Goal: Transaction & Acquisition: Purchase product/service

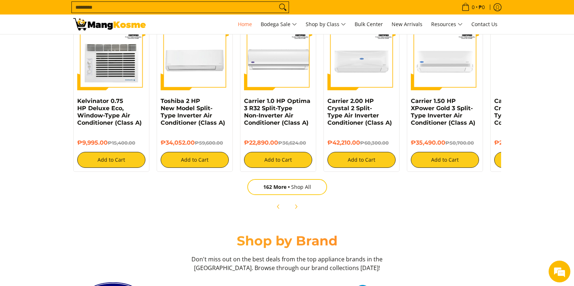
scroll to position [906, 0]
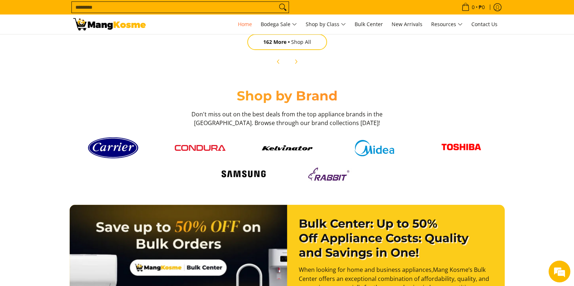
click at [211, 146] on img at bounding box center [200, 148] width 51 height 6
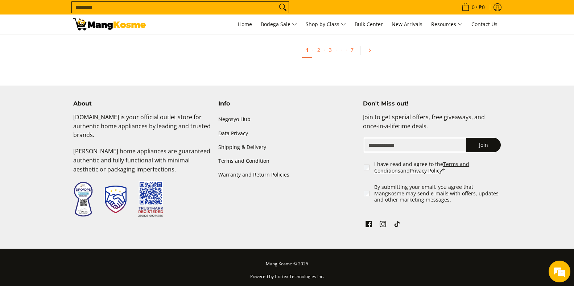
scroll to position [1478, 0]
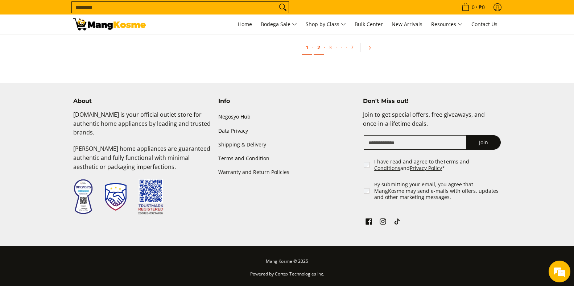
click at [319, 48] on link "2" at bounding box center [319, 47] width 10 height 15
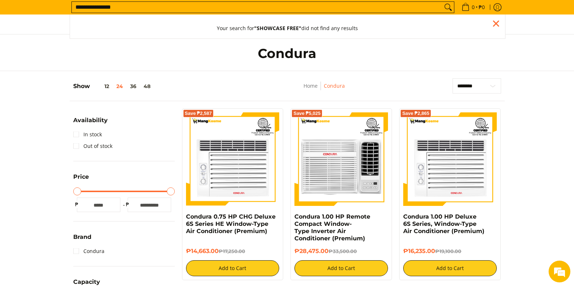
type input "**********"
click at [442, 2] on button "Search" at bounding box center [448, 7] width 12 height 11
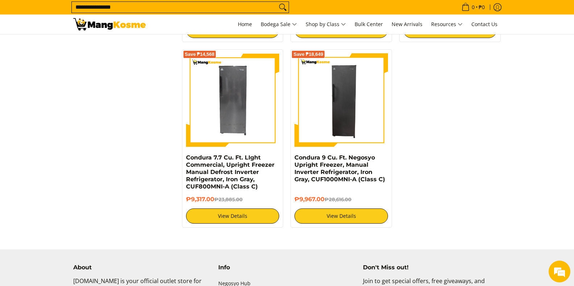
scroll to position [834, 0]
